Goal: Check status: Check status

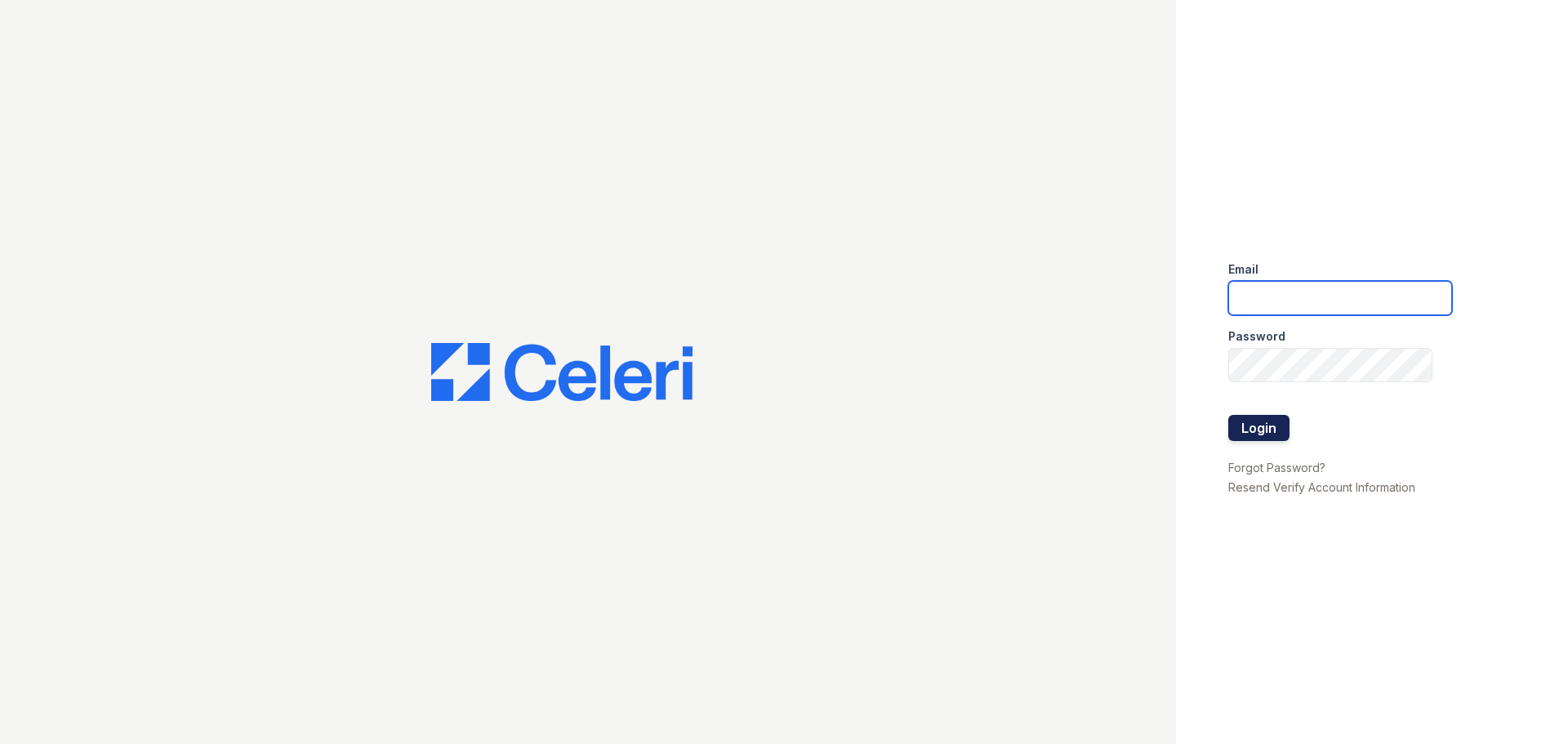
type input "[EMAIL_ADDRESS][DOMAIN_NAME]"
click at [1265, 424] on button "Login" at bounding box center [1259, 427] width 61 height 26
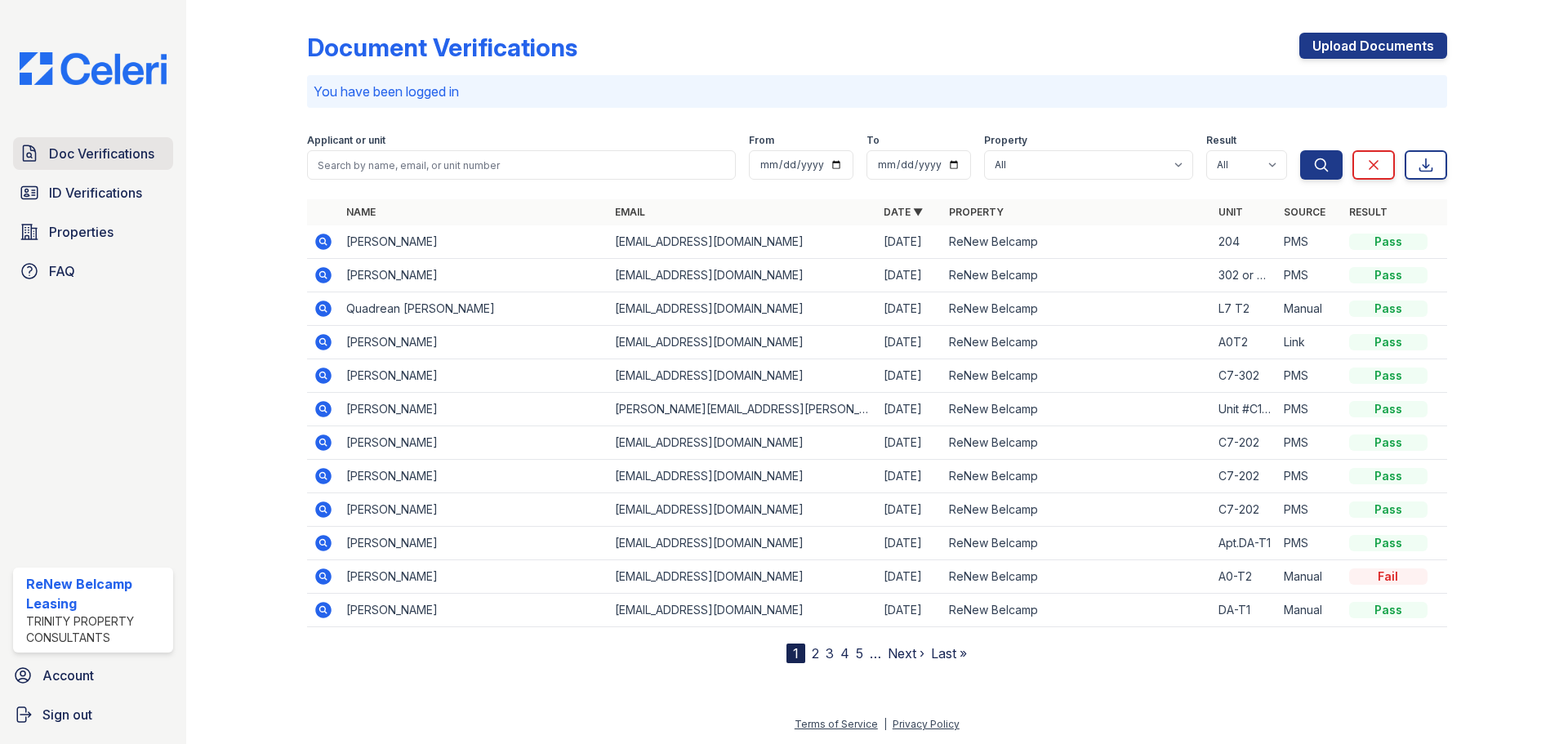
click at [93, 152] on span "Doc Verifications" at bounding box center [101, 153] width 105 height 20
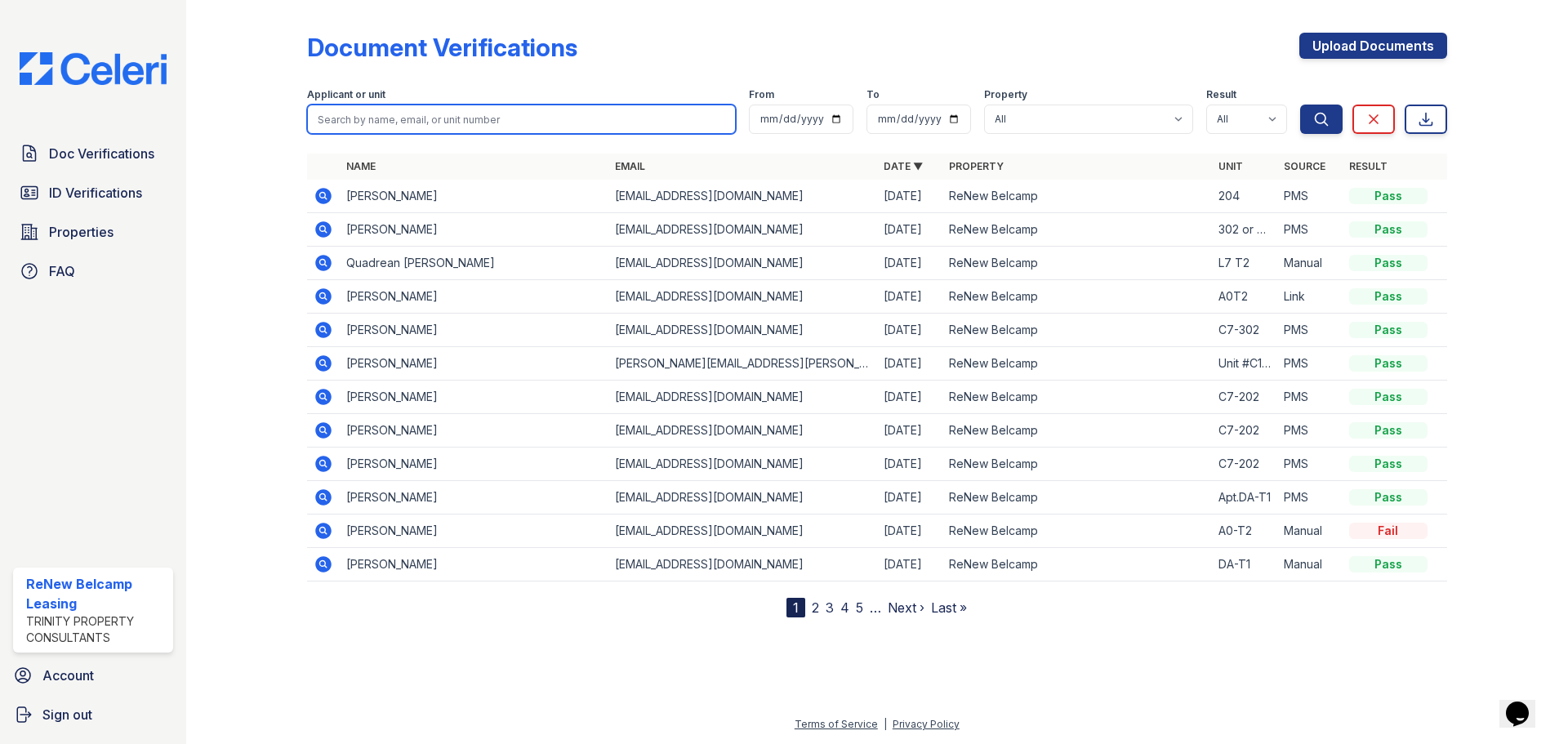
click at [371, 131] on input "search" at bounding box center [520, 119] width 428 height 30
type input "aaron smith"
click at [1300, 105] on button "Search" at bounding box center [1321, 119] width 42 height 30
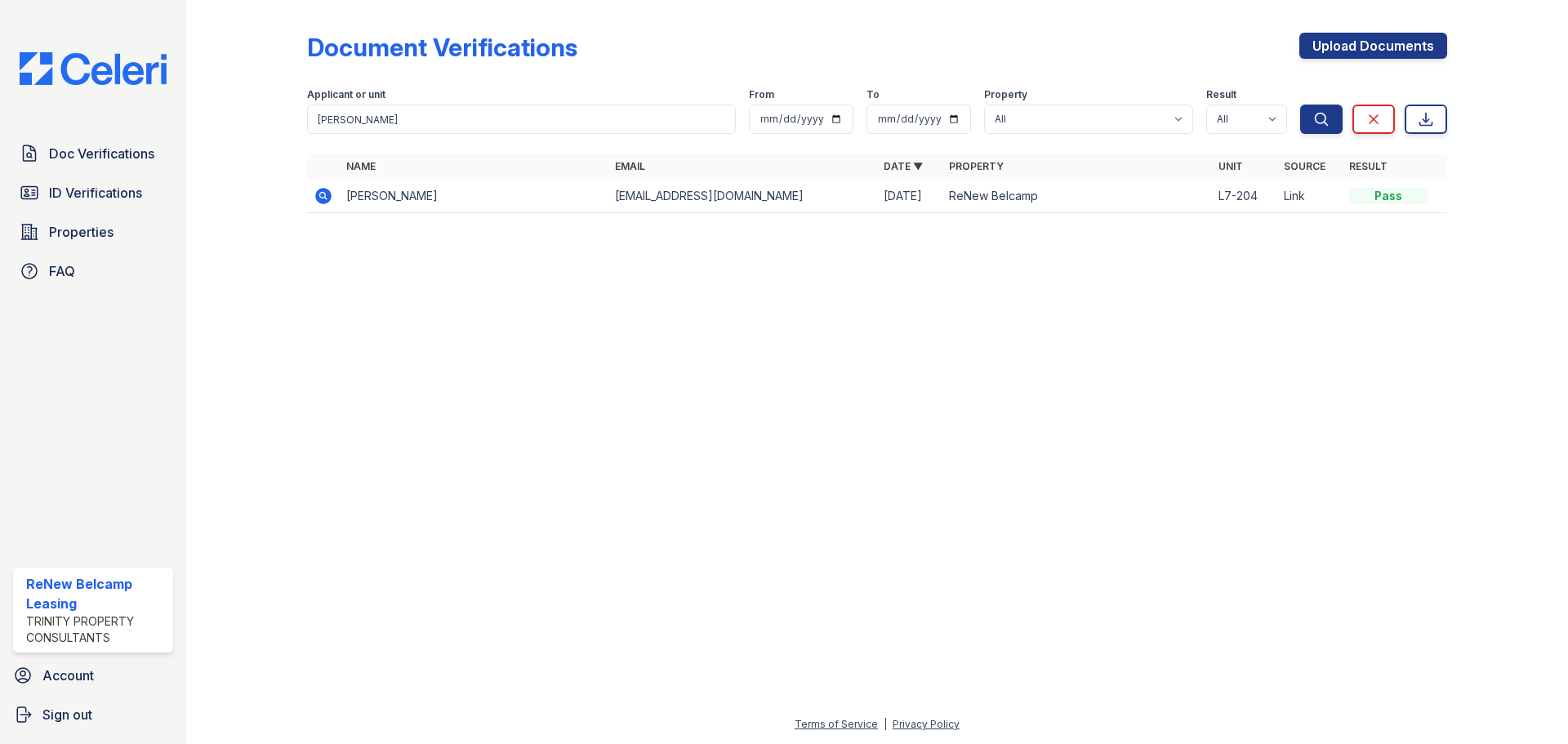
click at [326, 197] on icon at bounding box center [324, 196] width 16 height 16
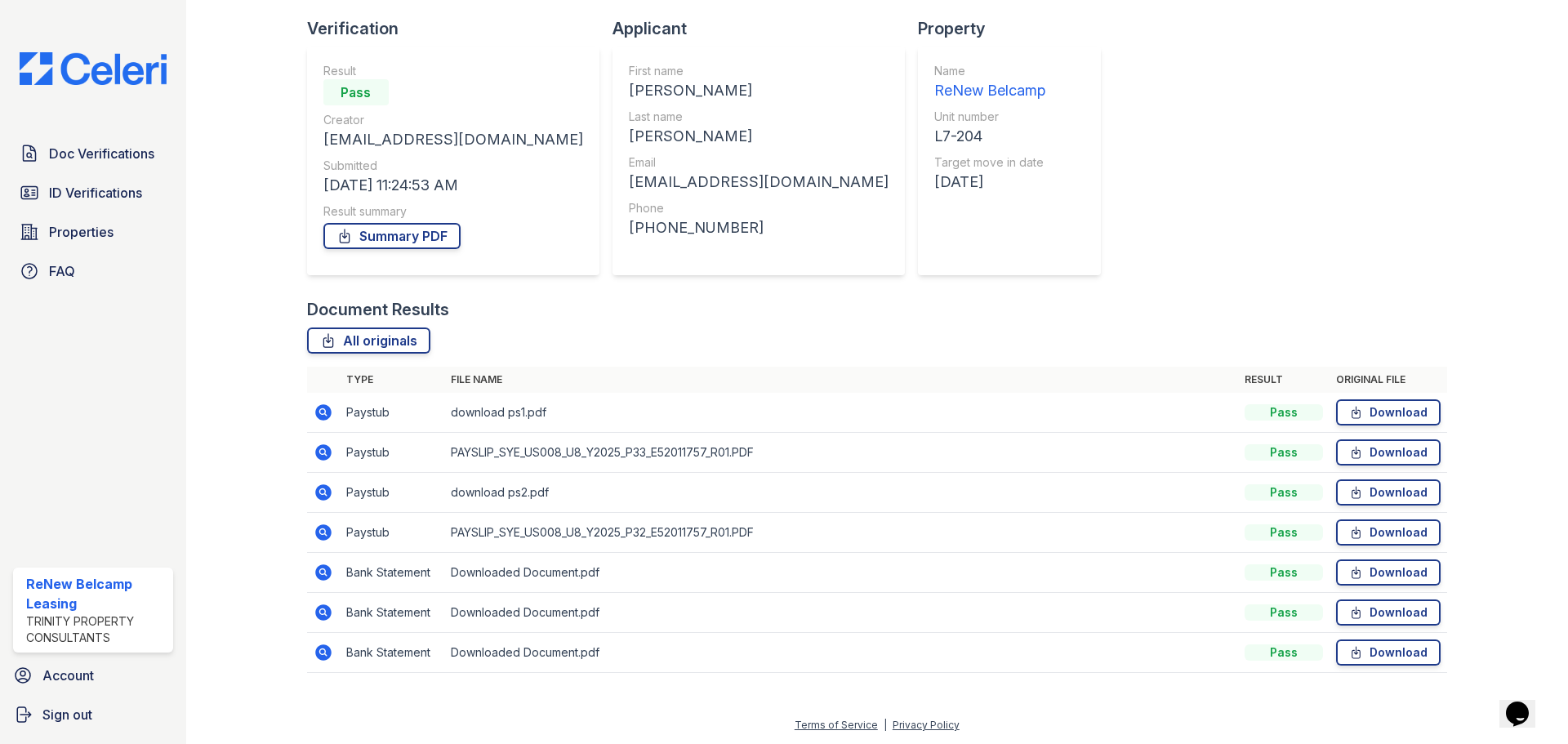
scroll to position [105, 0]
click at [324, 446] on icon at bounding box center [324, 452] width 16 height 16
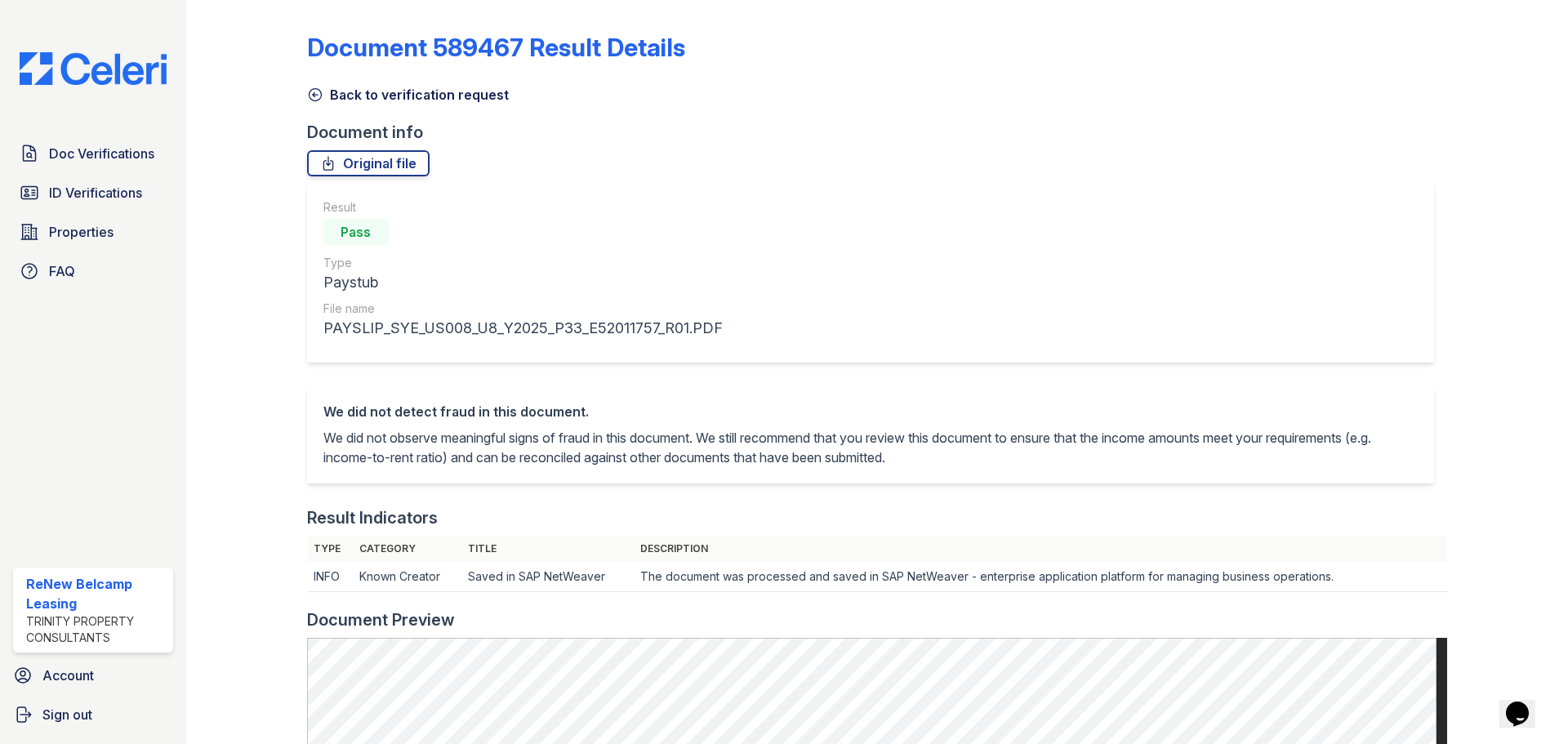
click at [312, 99] on icon at bounding box center [315, 95] width 16 height 16
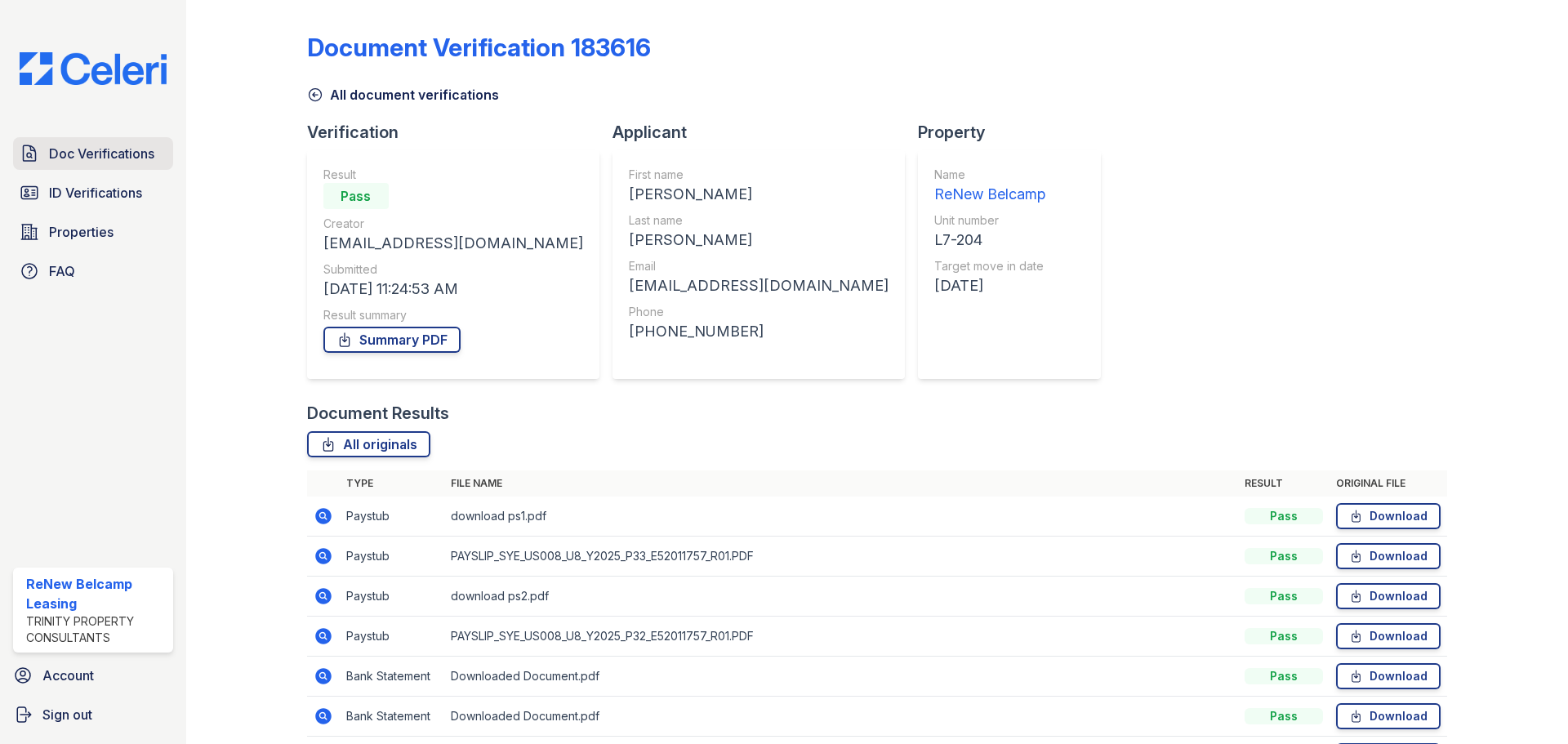
click at [75, 152] on span "Doc Verifications" at bounding box center [101, 153] width 105 height 20
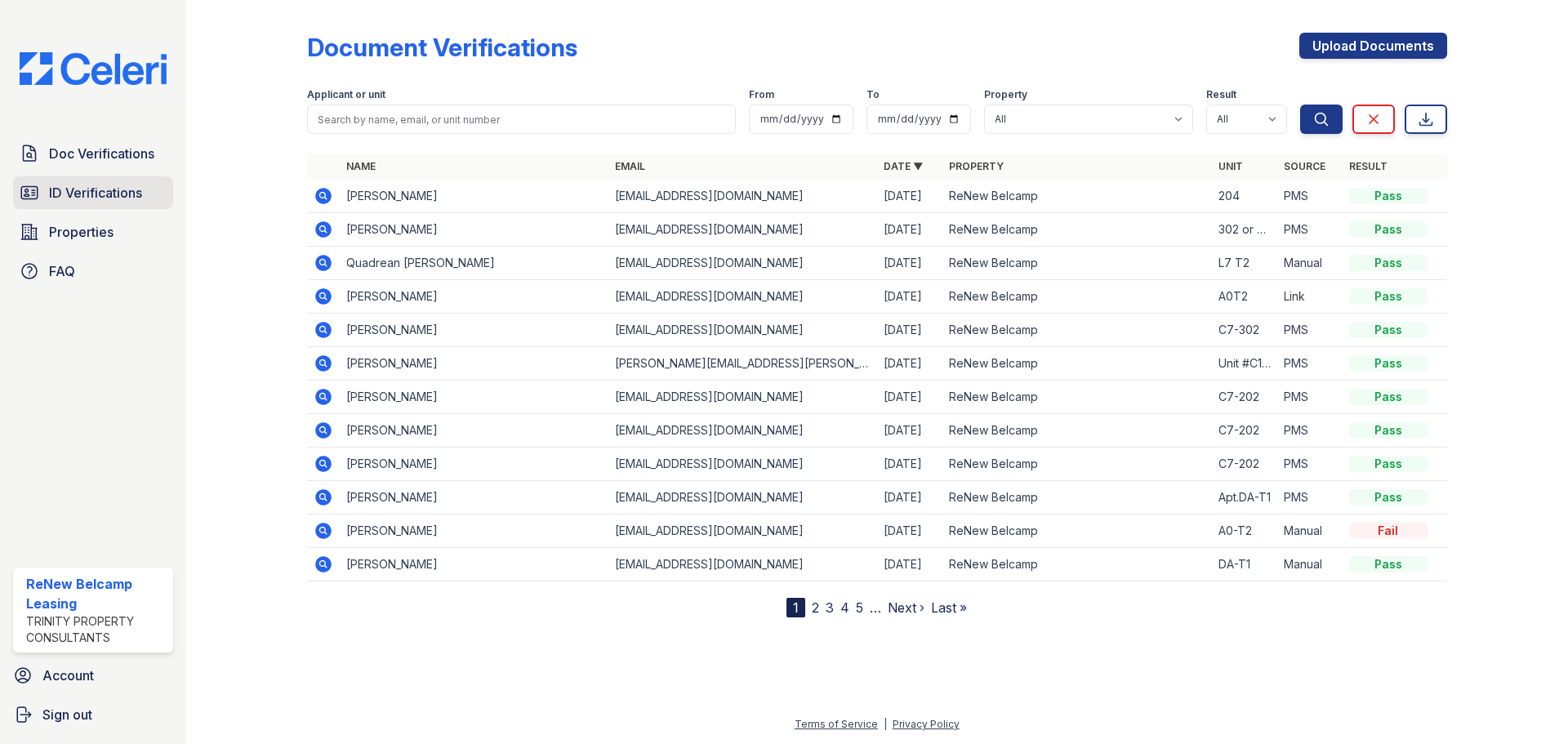
click at [75, 190] on span "ID Verifications" at bounding box center [95, 193] width 93 height 20
